Goal: Navigation & Orientation: Find specific page/section

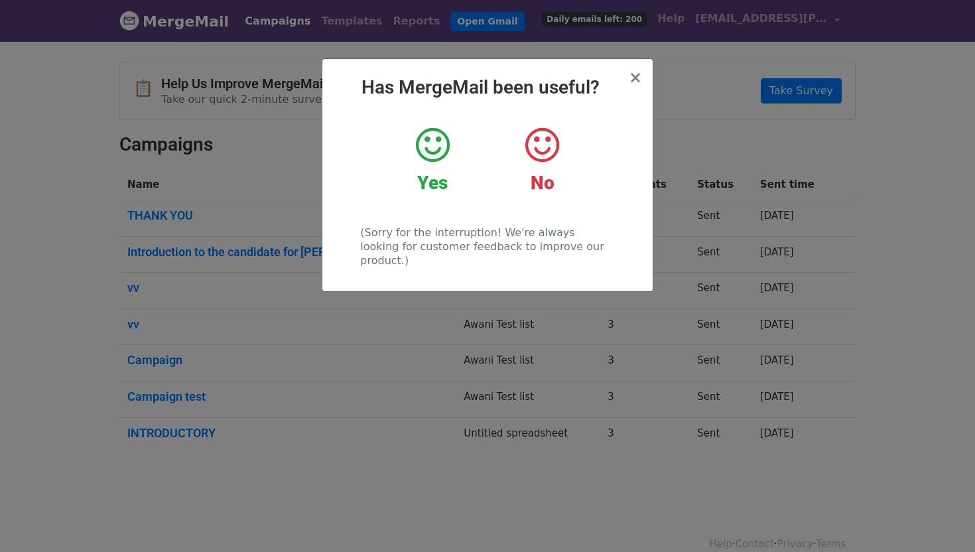
click at [546, 147] on icon at bounding box center [542, 145] width 34 height 40
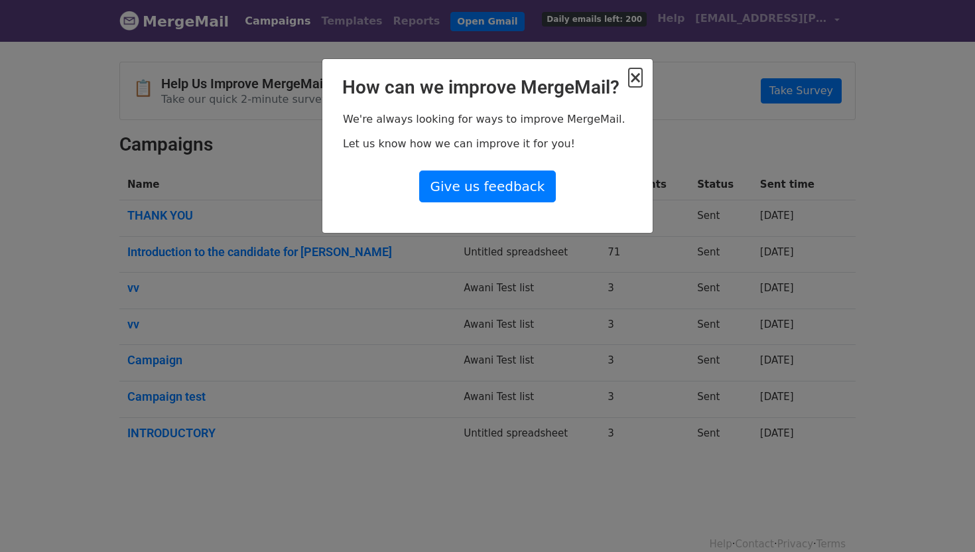
click at [638, 74] on span "×" at bounding box center [635, 77] width 13 height 19
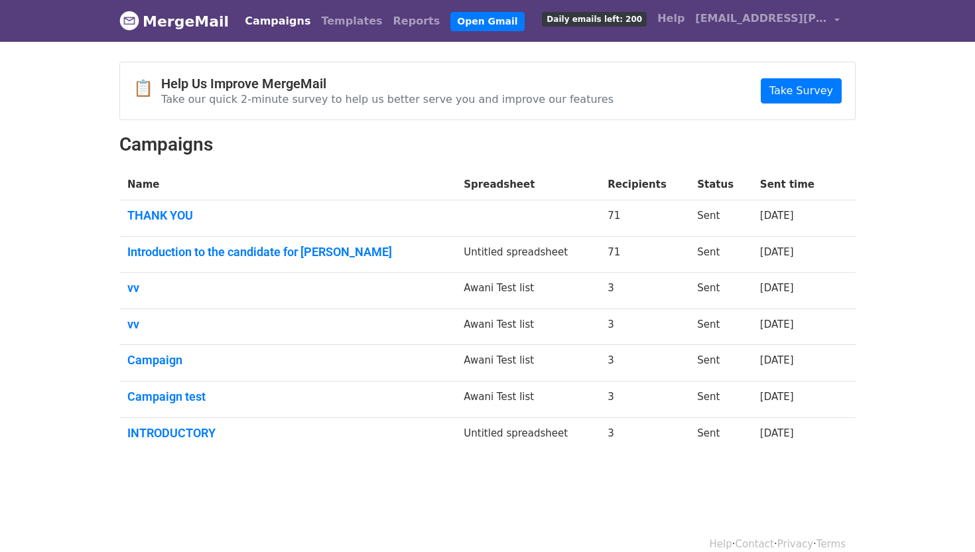
click at [192, 23] on link "MergeMail" at bounding box center [173, 21] width 109 height 28
click at [167, 25] on link "MergeMail" at bounding box center [173, 21] width 109 height 28
click at [679, 16] on link "Help" at bounding box center [671, 18] width 38 height 27
click at [255, 23] on link "Campaigns" at bounding box center [277, 21] width 76 height 27
